Goal: Task Accomplishment & Management: Use online tool/utility

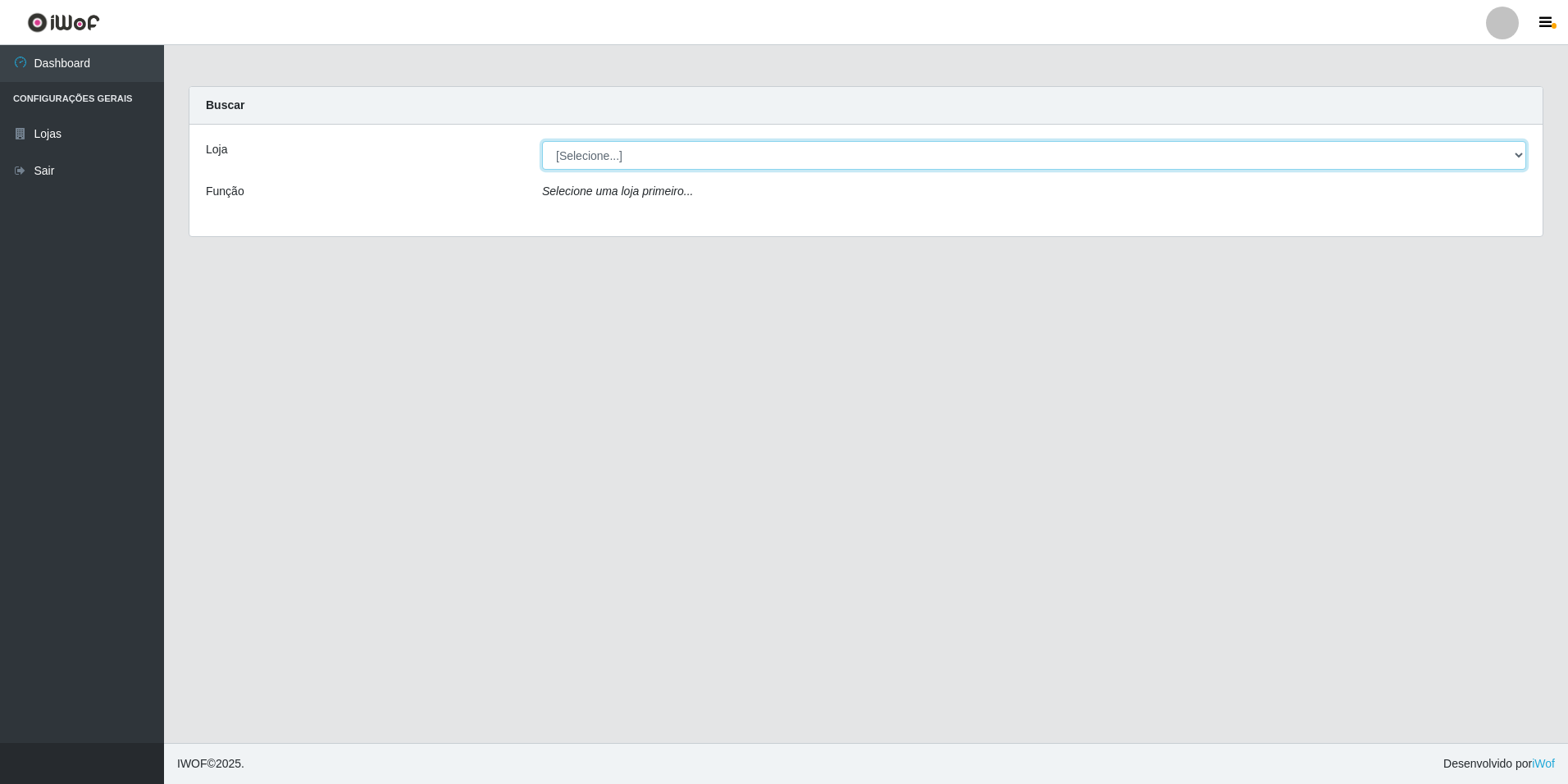
click at [1523, 154] on select "[Selecione...] [GEOGRAPHIC_DATA] - [GEOGRAPHIC_DATA]" at bounding box center [1034, 155] width 984 height 29
select select "528"
click at [542, 141] on select "[Selecione...] [GEOGRAPHIC_DATA] - [GEOGRAPHIC_DATA]" at bounding box center [1034, 155] width 984 height 29
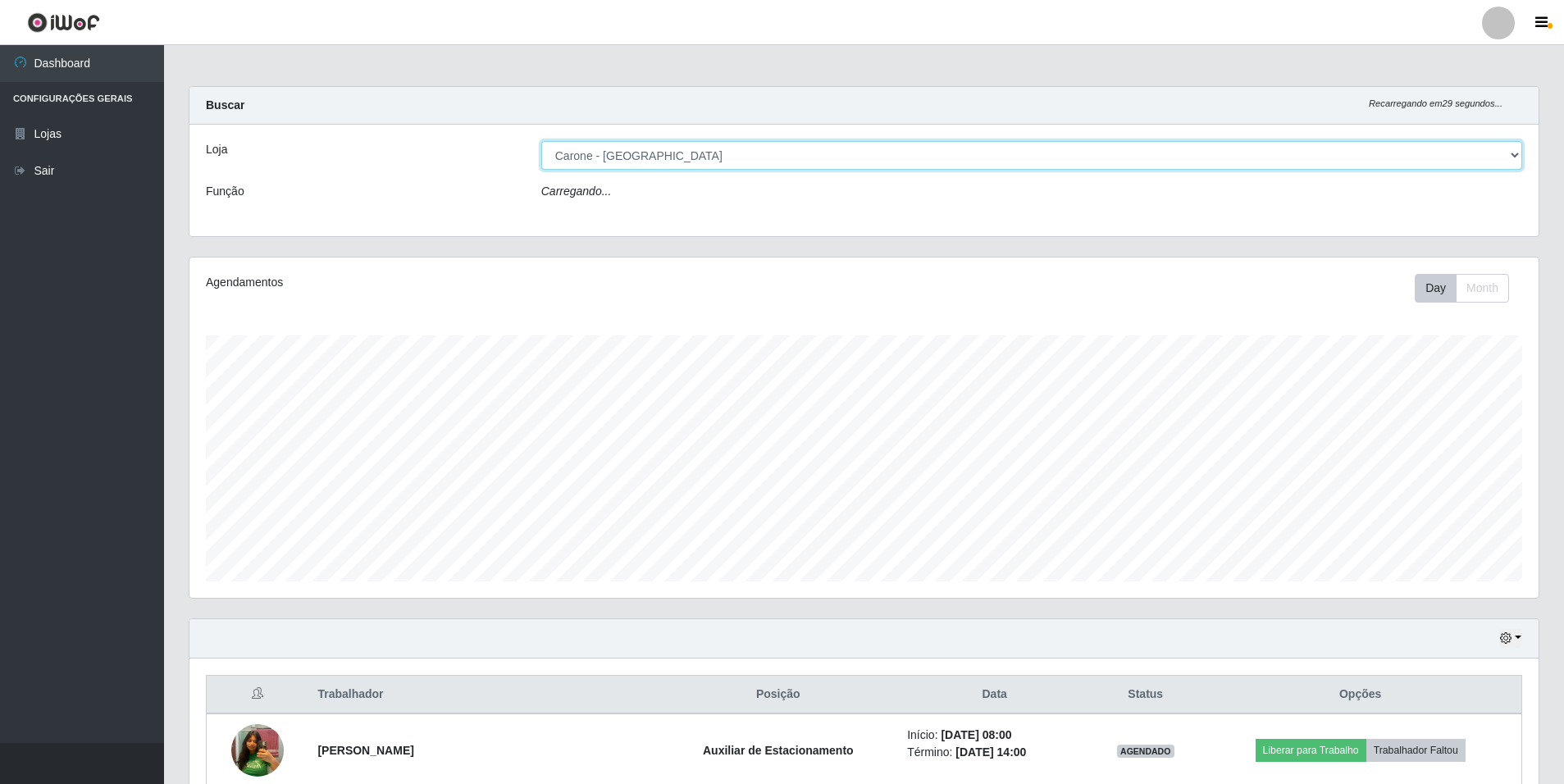
scroll to position [340, 1349]
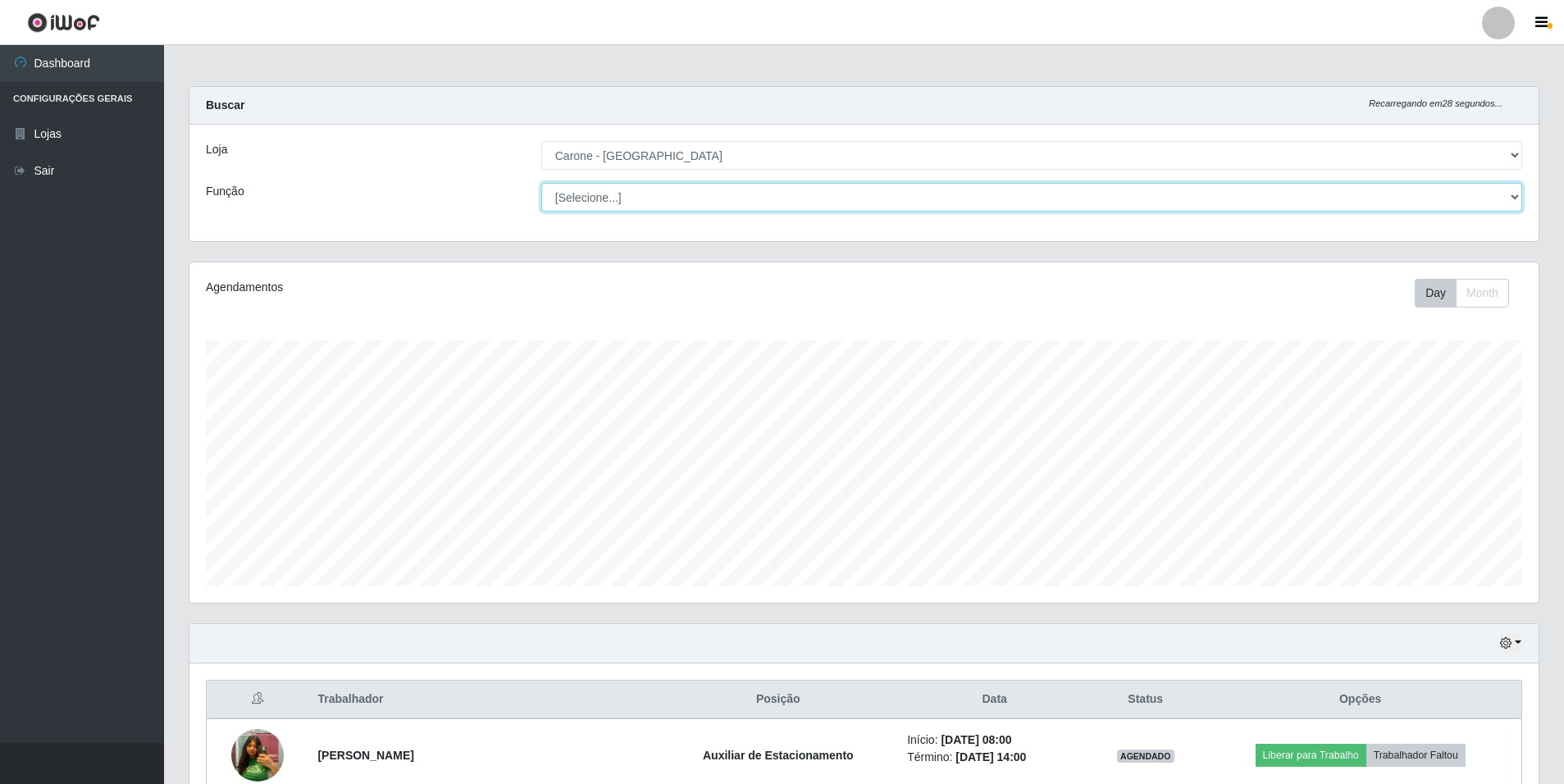
click at [1517, 195] on select "[Selecione...] Auxiliar de Depósito Auxiliar de Depósito + Auxiliar de Depósito…" at bounding box center [1032, 196] width 981 height 29
select select "4"
click at [542, 183] on select "[Selecione...] Auxiliar de Depósito Auxiliar de Depósito + Auxiliar de Depósito…" at bounding box center [1032, 196] width 981 height 29
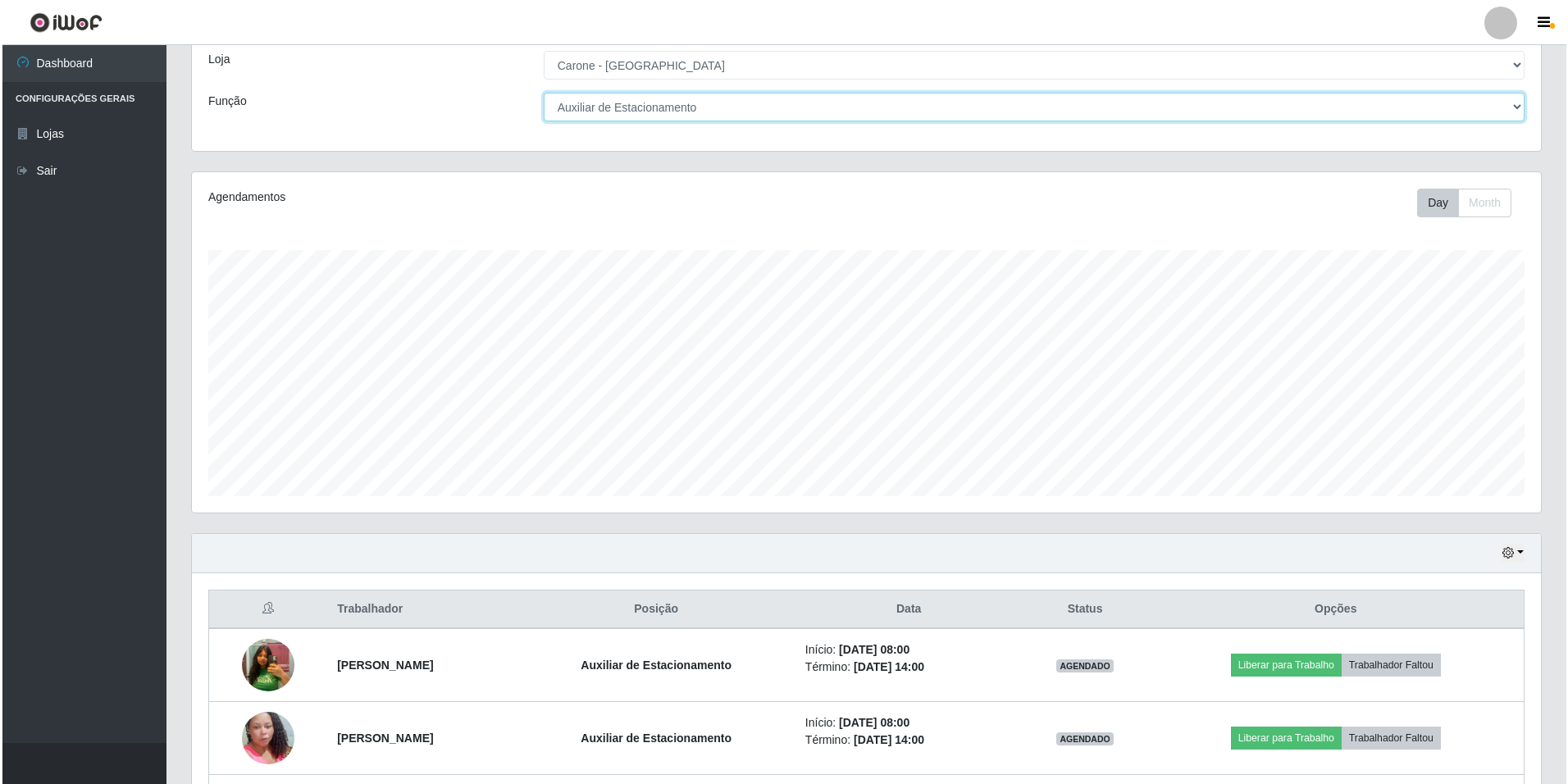
scroll to position [232, 0]
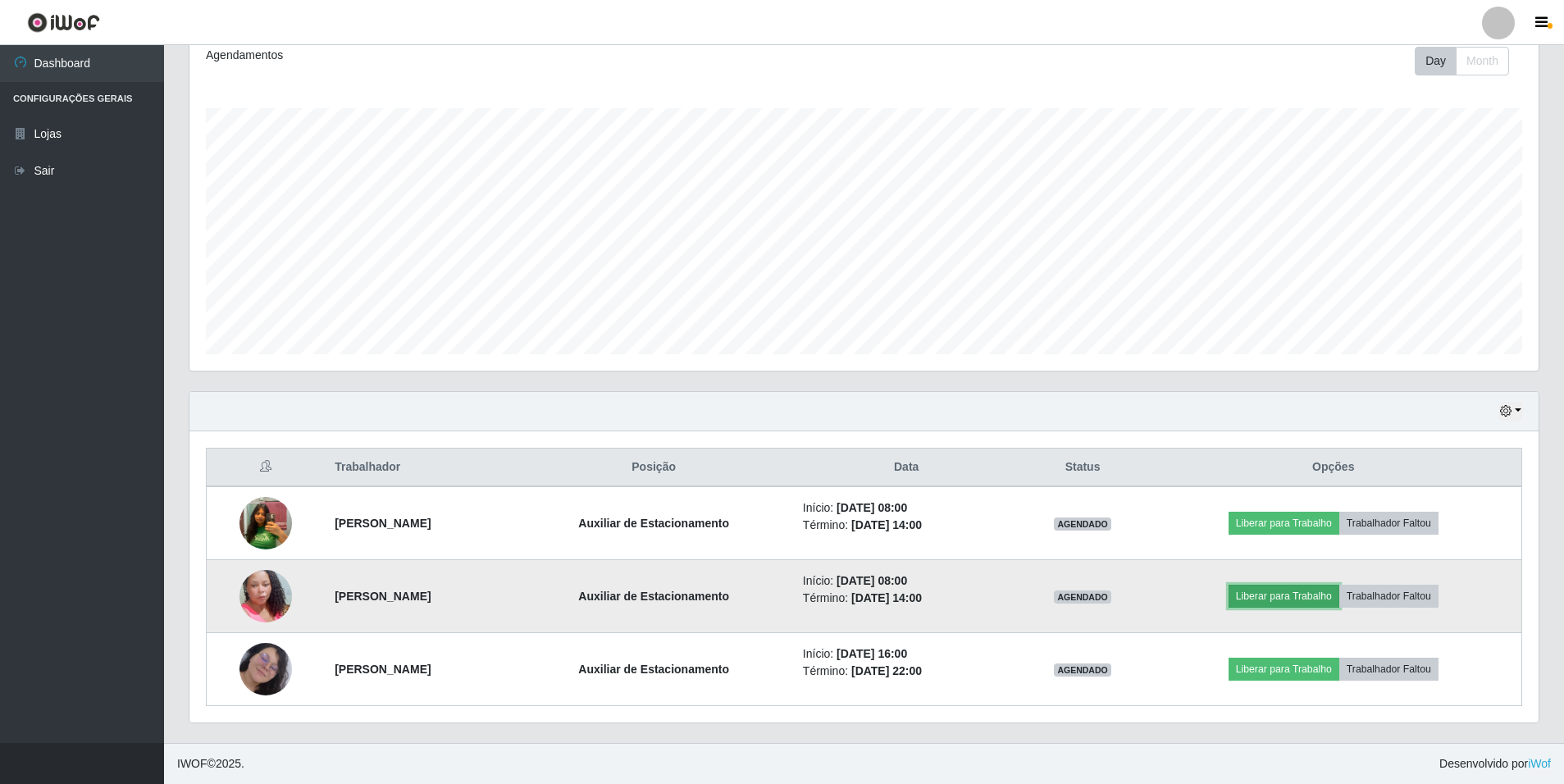
click at [1281, 592] on button "Liberar para Trabalho" at bounding box center [1284, 596] width 111 height 23
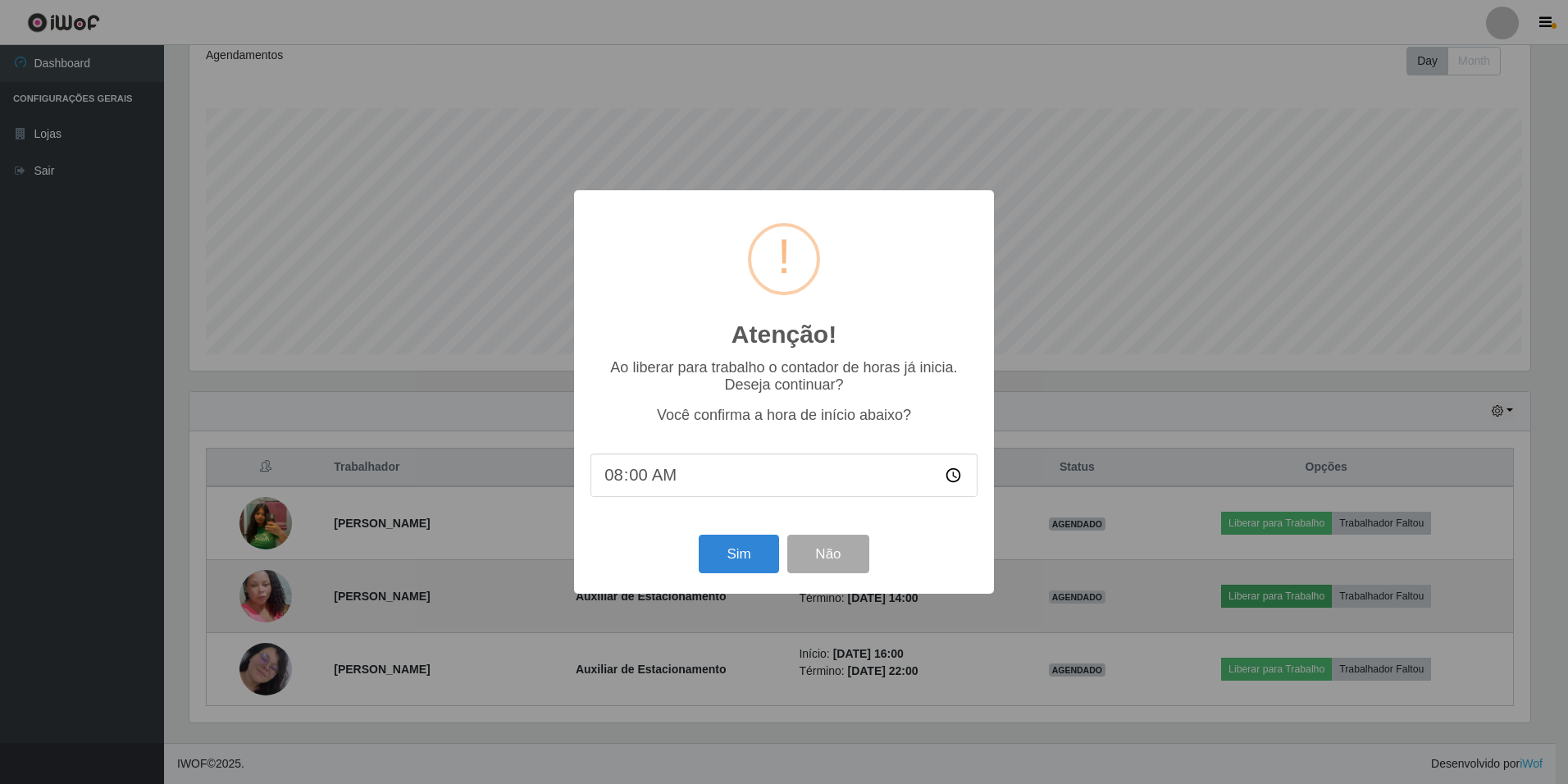
scroll to position [340, 1340]
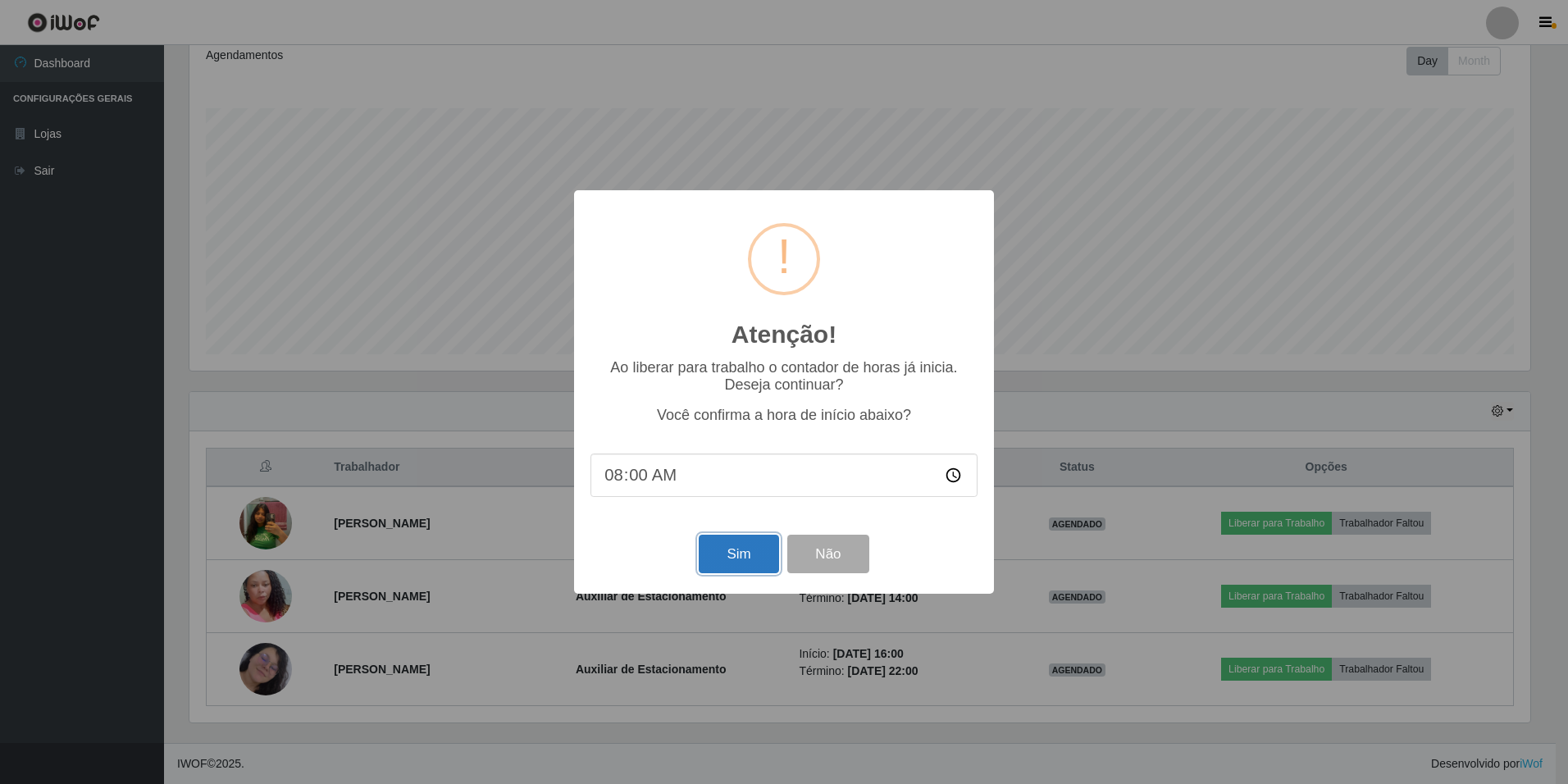
click at [750, 557] on button "Sim" at bounding box center [738, 554] width 79 height 39
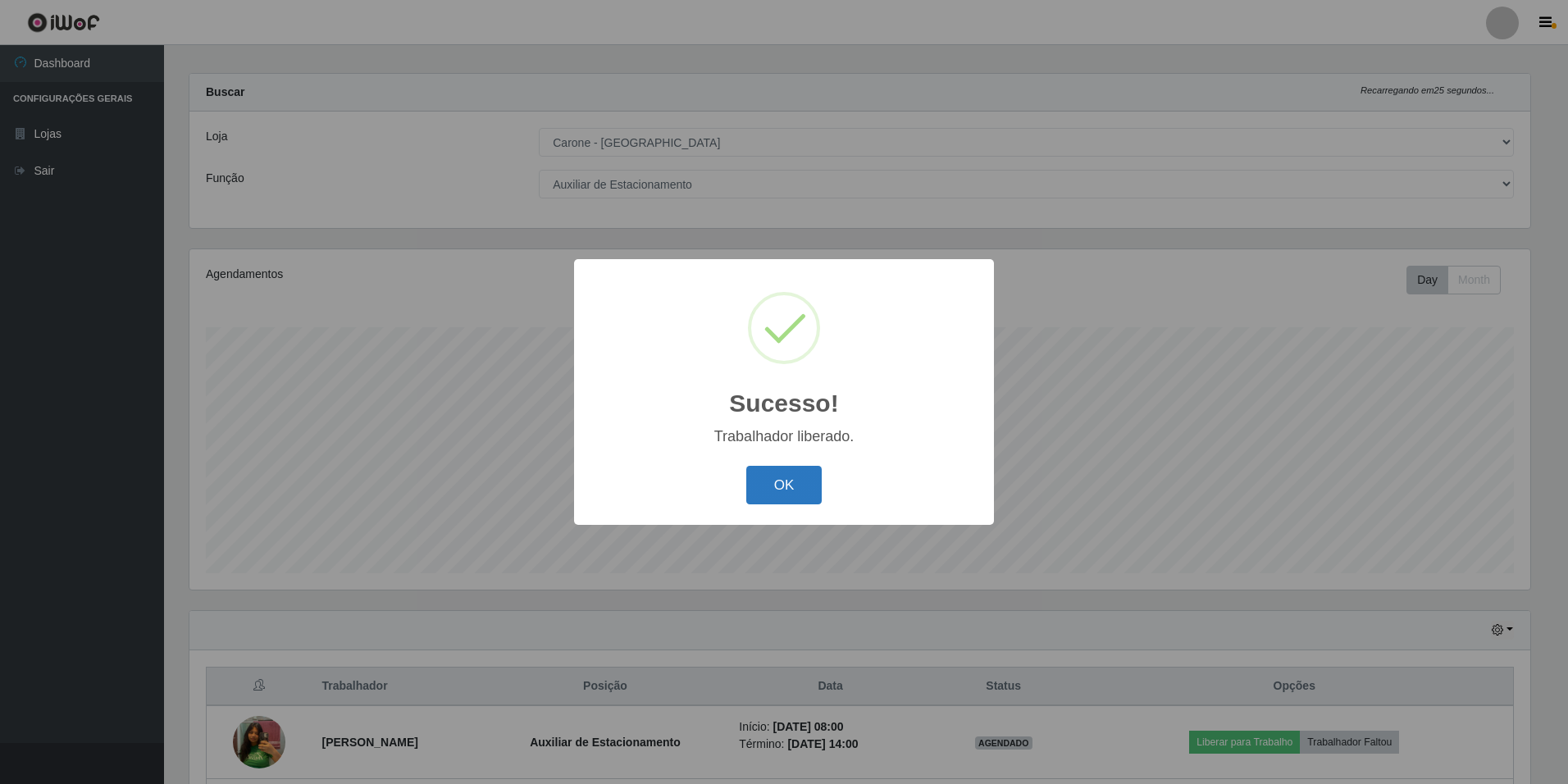
click at [794, 483] on button "OK" at bounding box center [784, 485] width 77 height 39
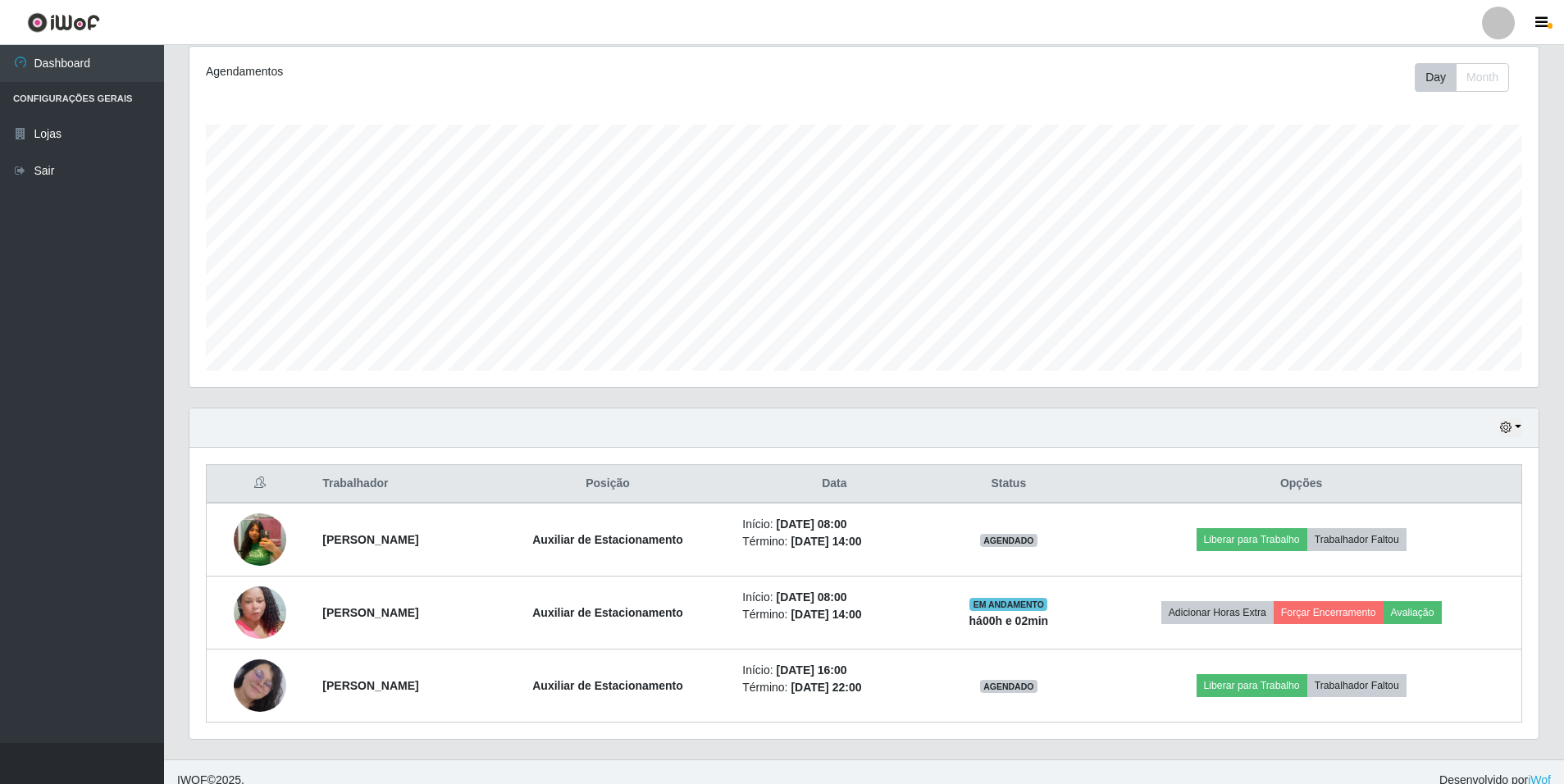
scroll to position [232, 0]
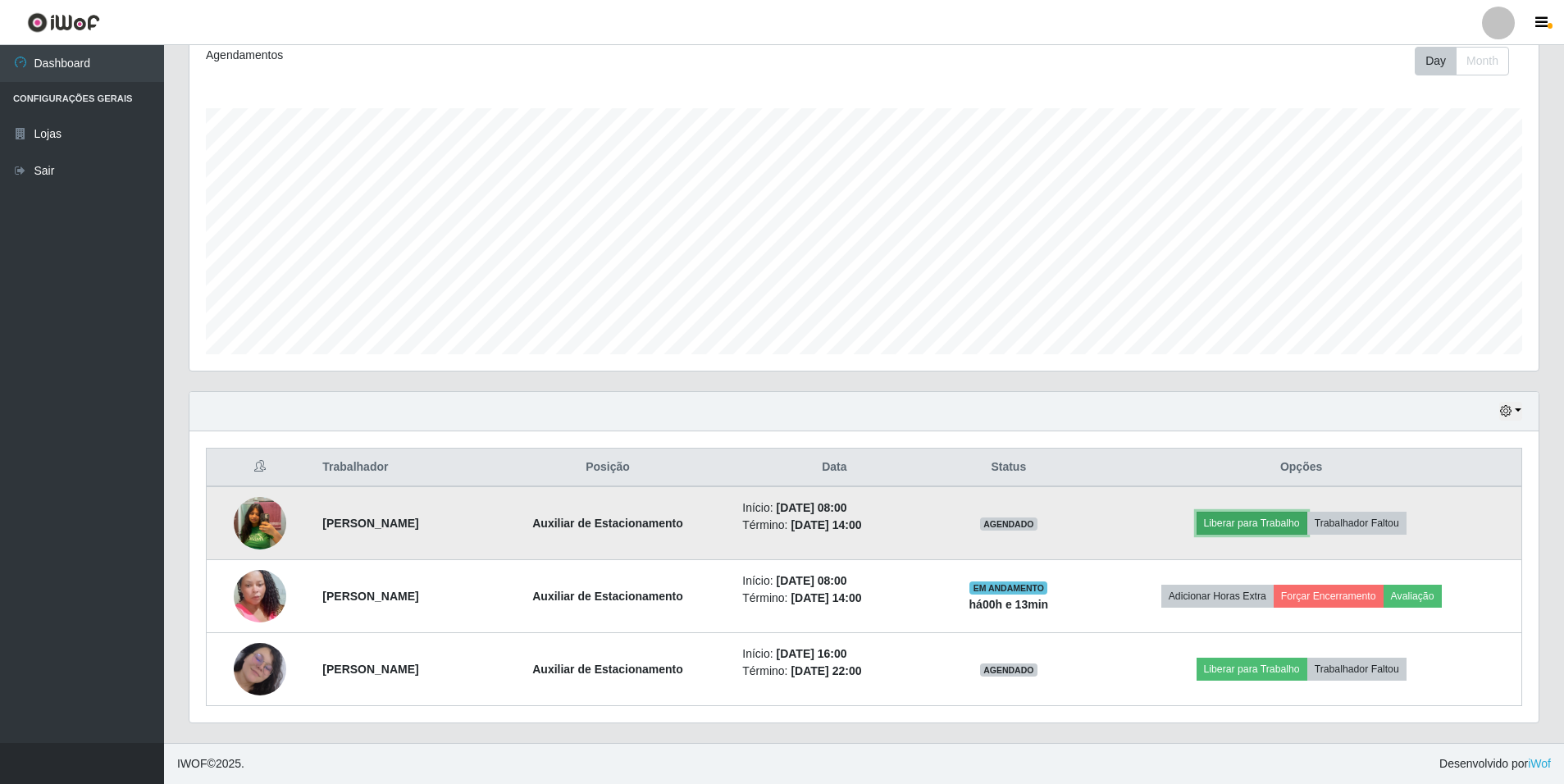
click at [1265, 525] on button "Liberar para Trabalho" at bounding box center [1252, 523] width 111 height 23
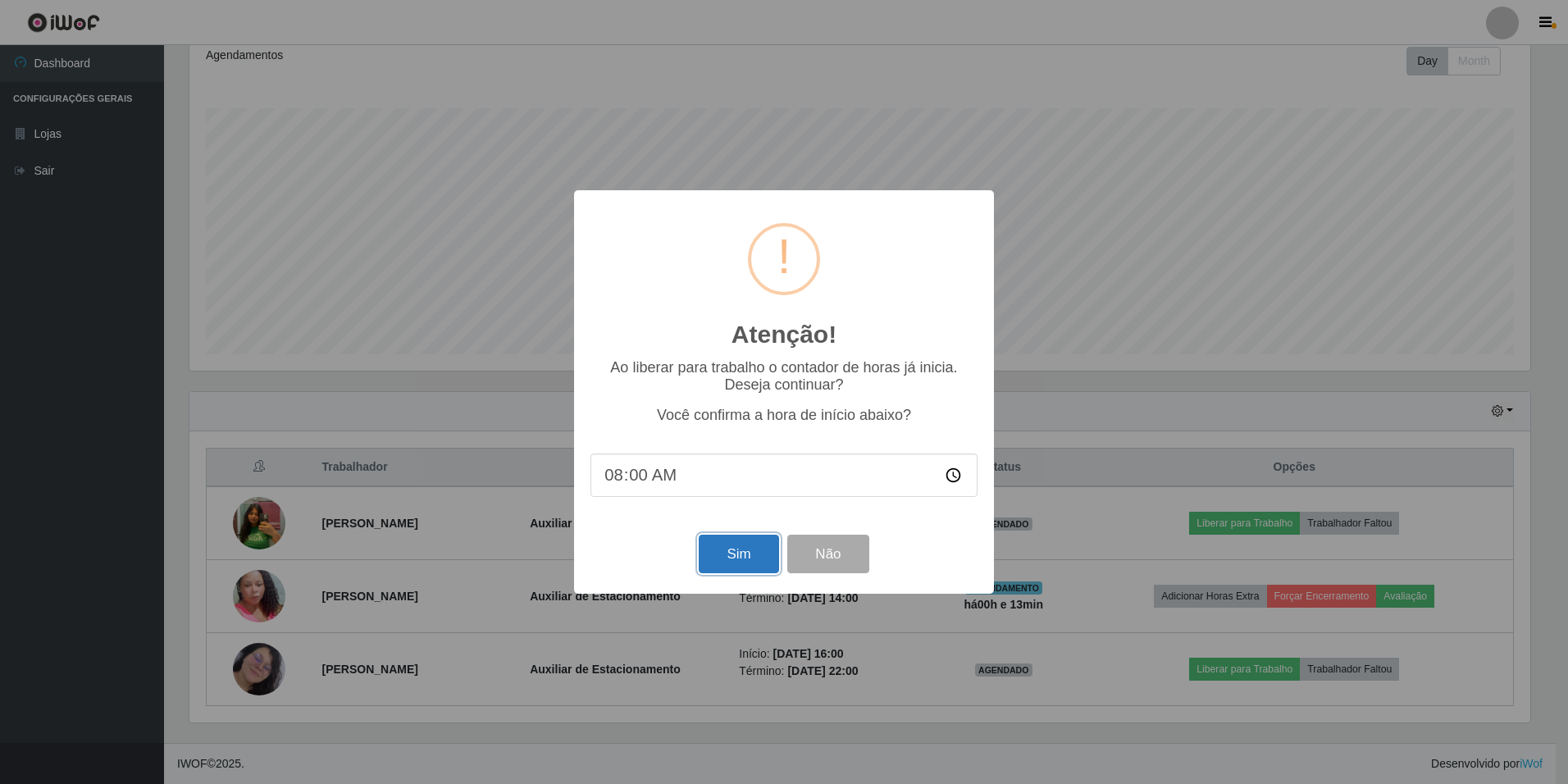
click at [710, 549] on button "Sim" at bounding box center [738, 554] width 79 height 39
